Goal: Register for event/course

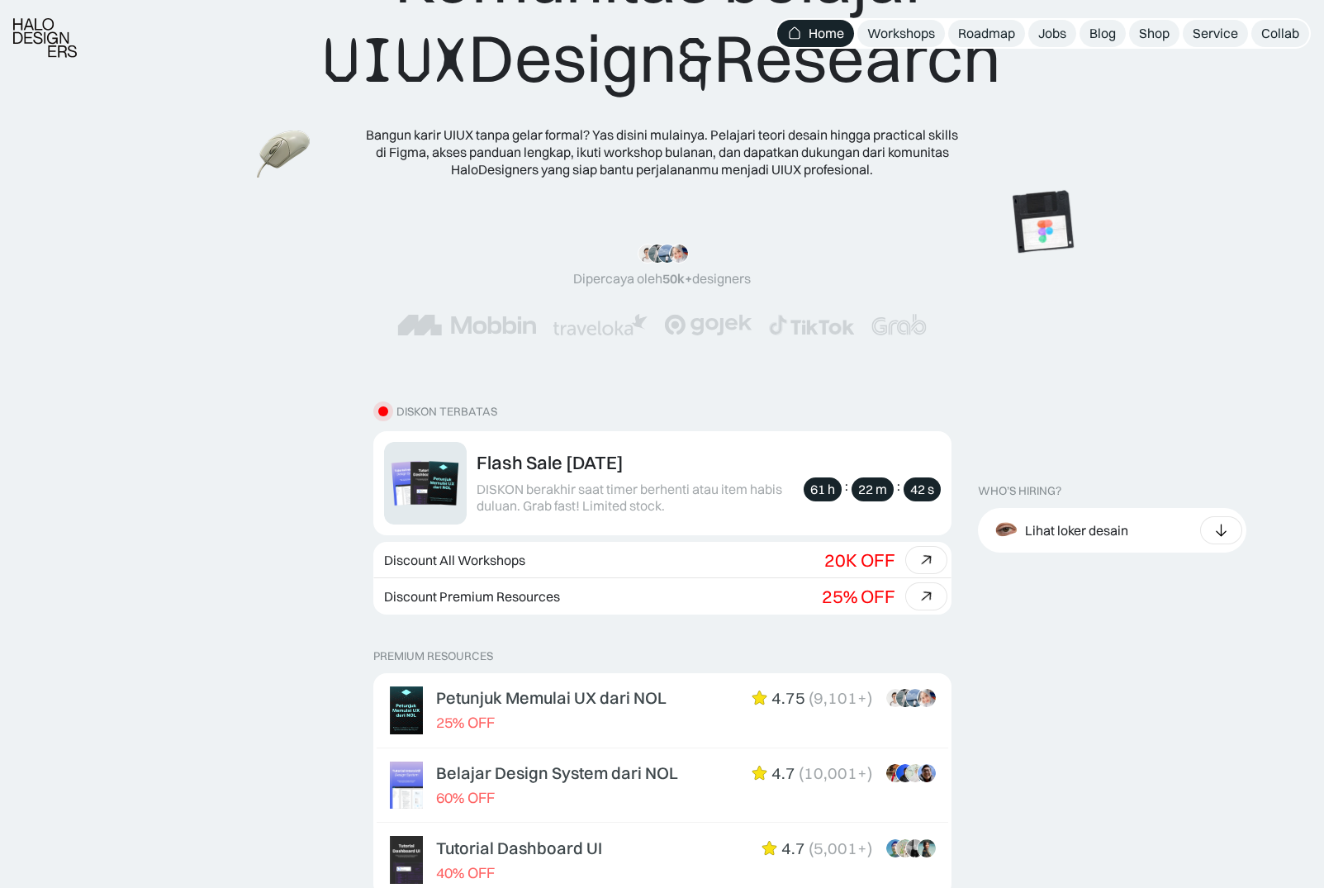
scroll to position [1288, 0]
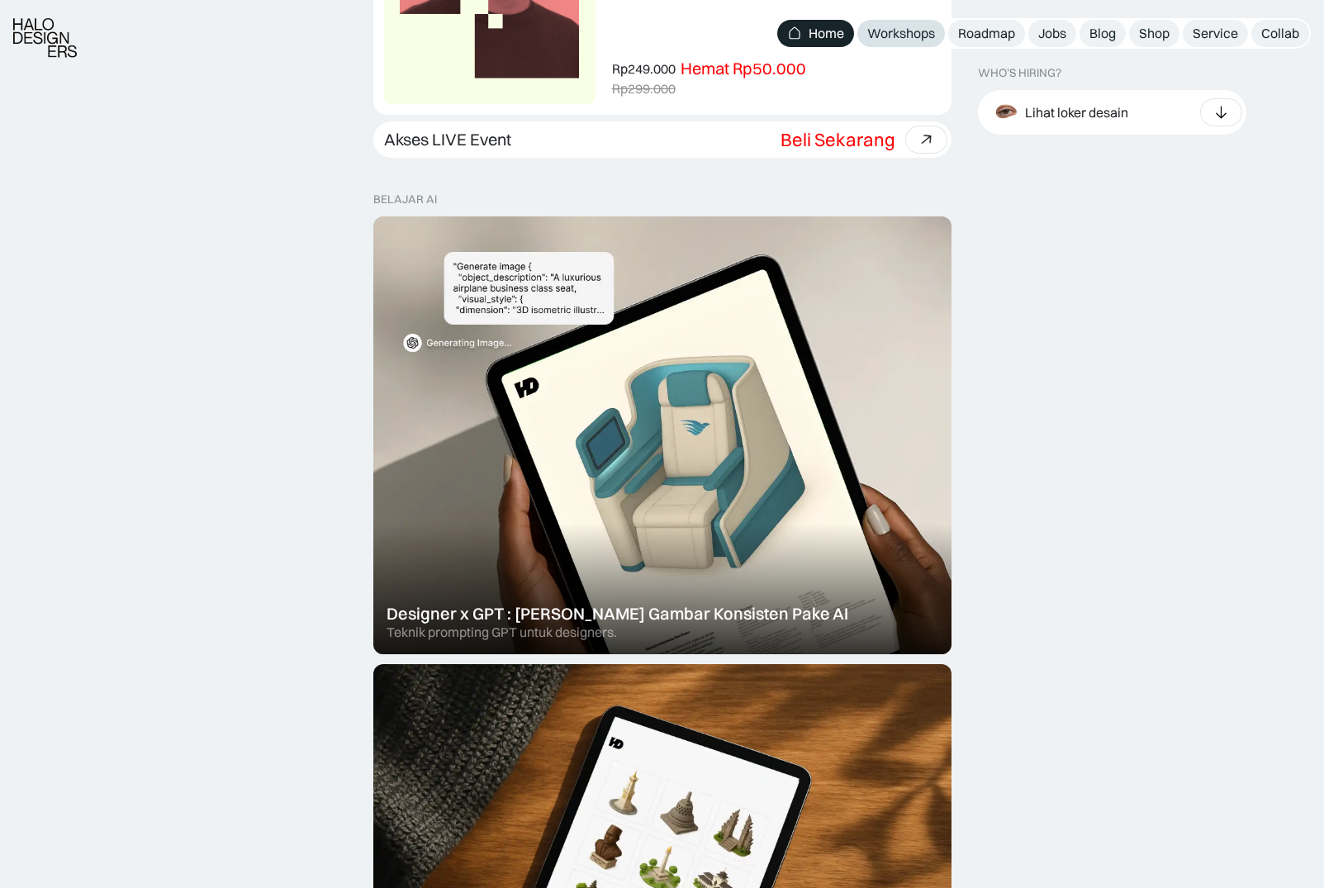
click at [909, 35] on div "Workshops" at bounding box center [901, 33] width 68 height 17
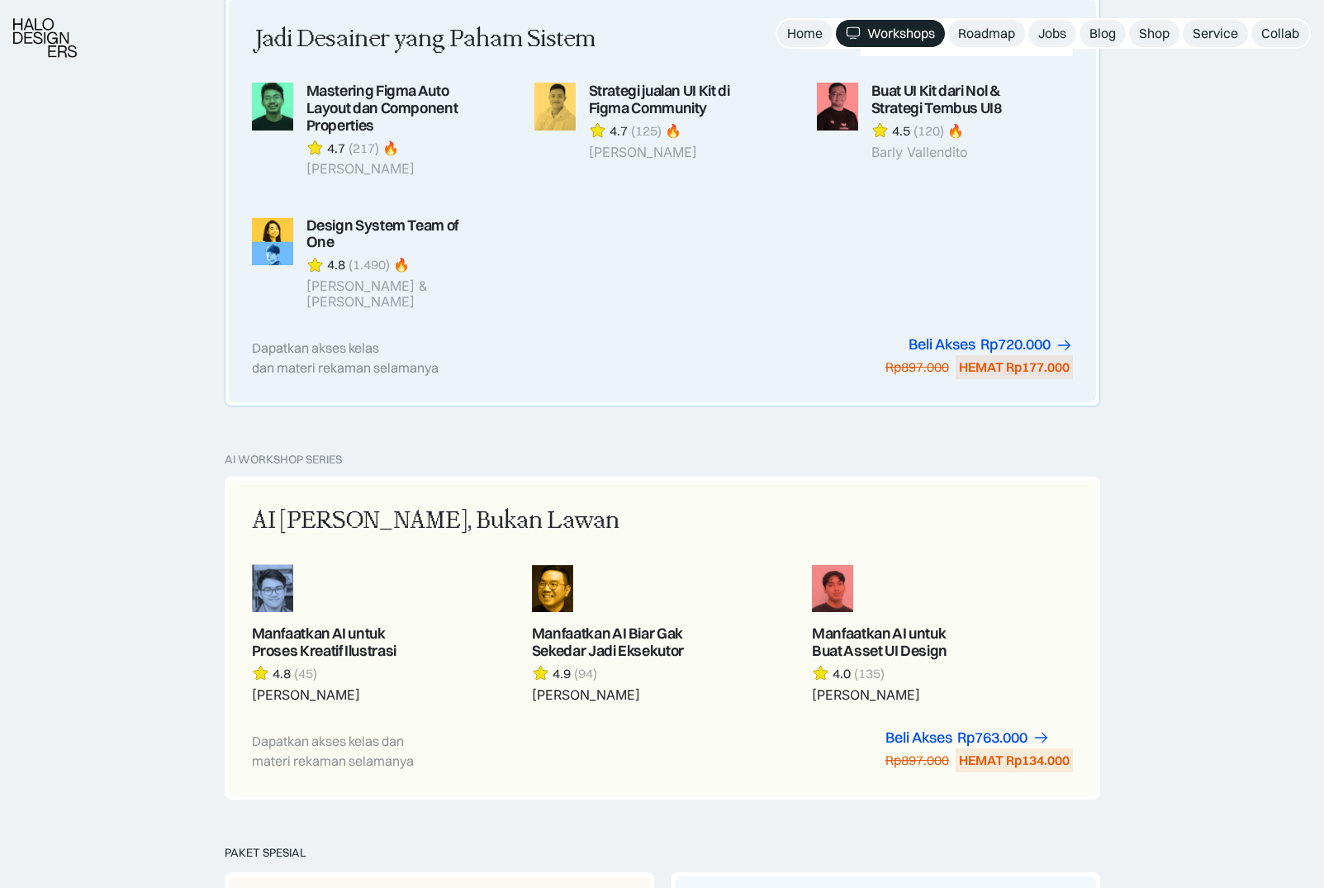
scroll to position [1621, 0]
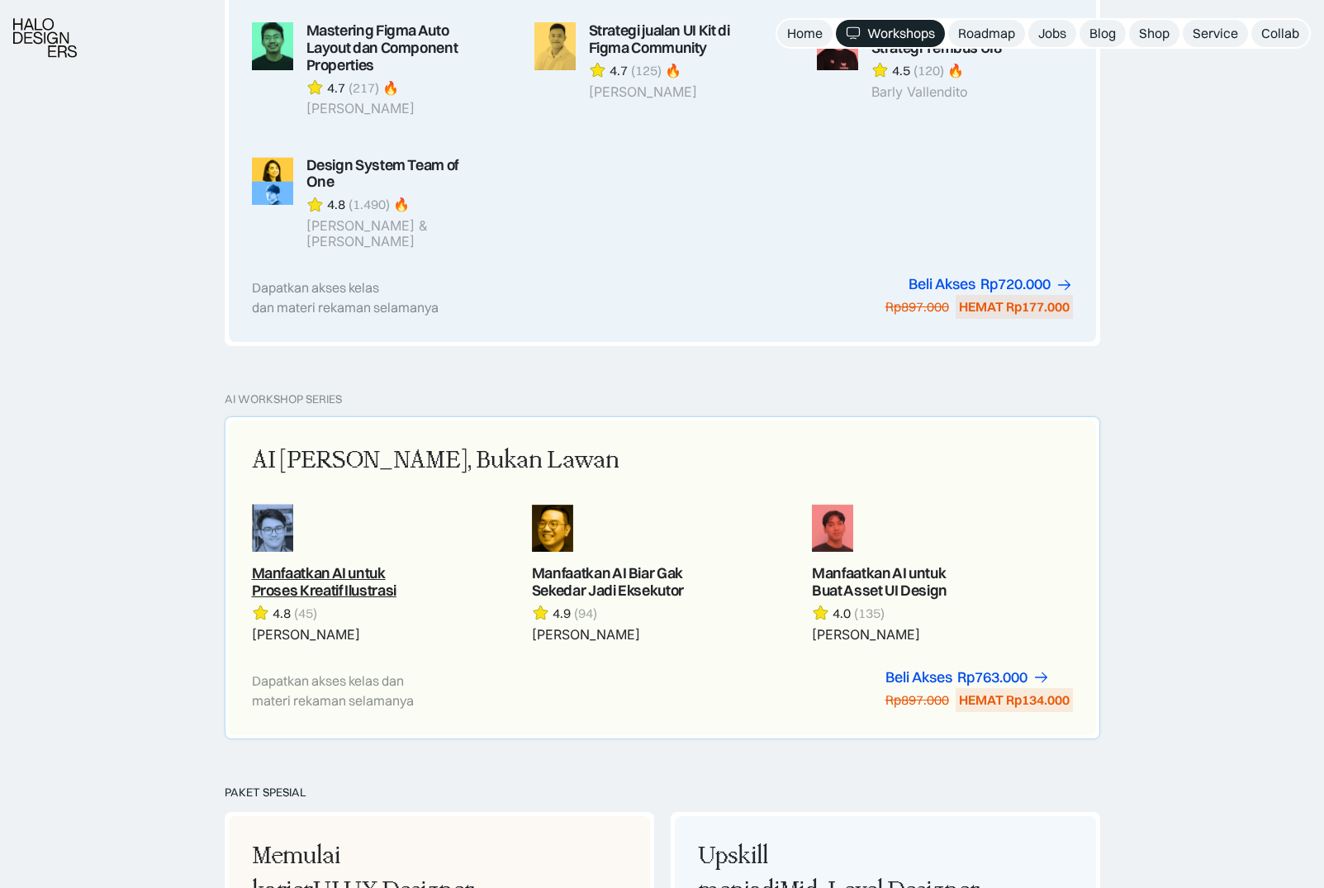
click at [333, 558] on link at bounding box center [382, 573] width 260 height 139
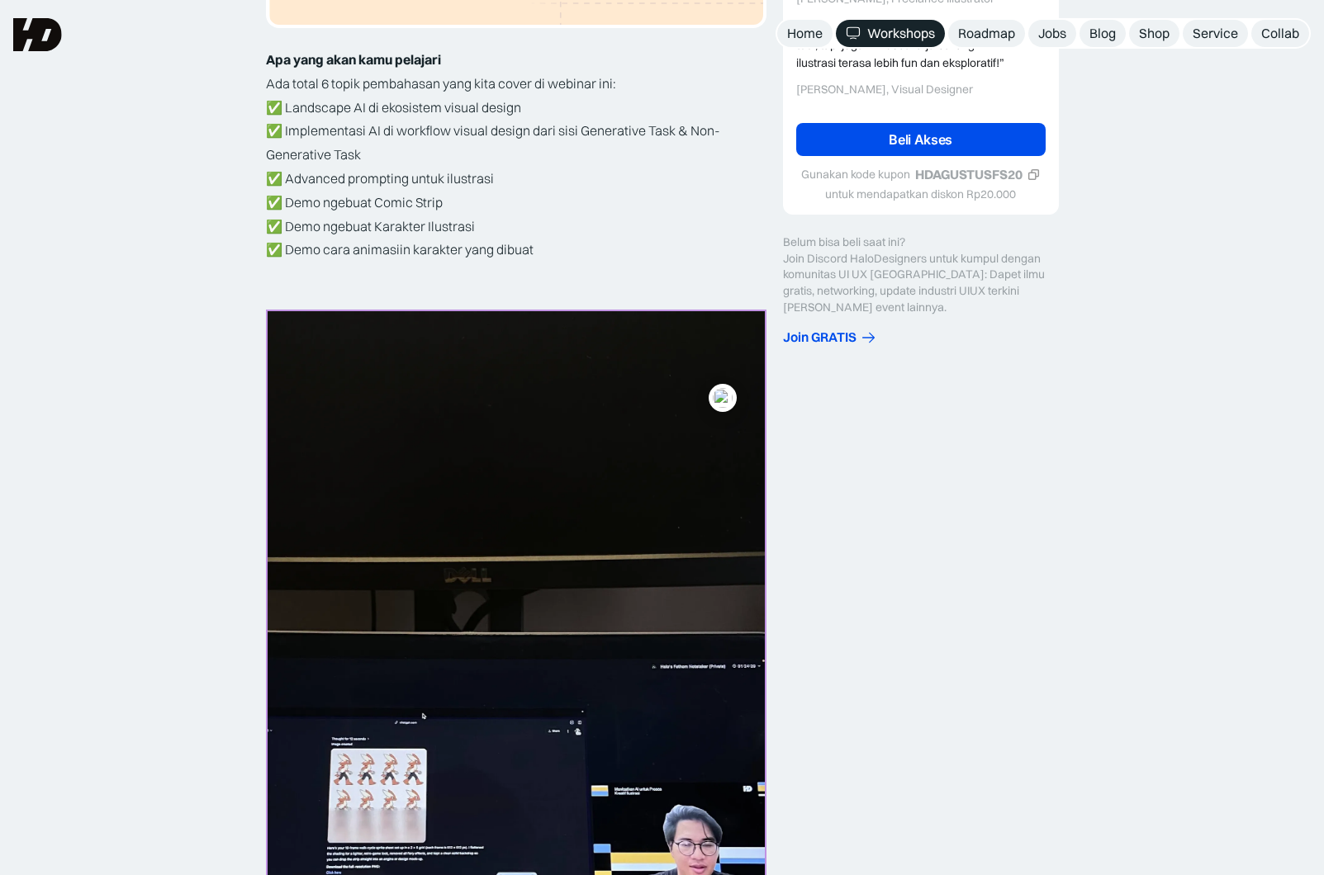
scroll to position [225, 0]
